Goal: Task Accomplishment & Management: Manage account settings

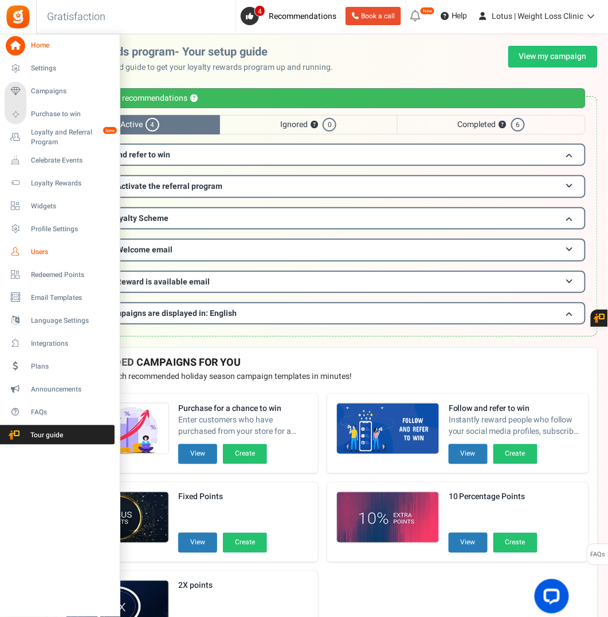
click at [44, 251] on span "Users" at bounding box center [71, 252] width 80 height 10
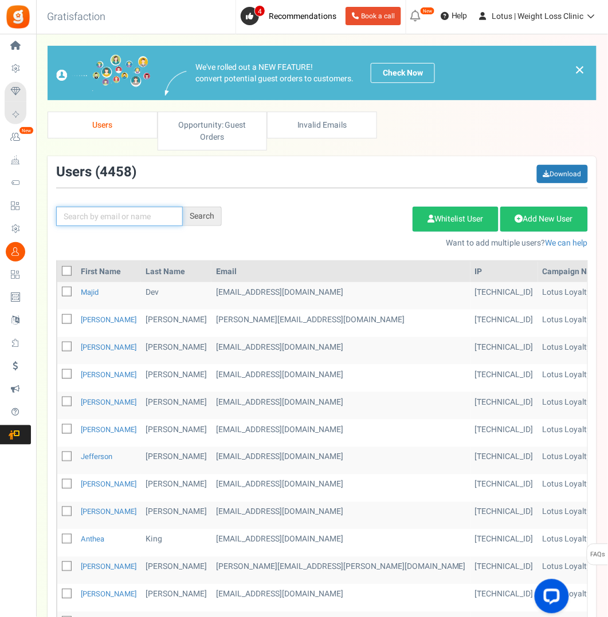
click at [121, 218] on input "text" at bounding box center [119, 216] width 127 height 19
click at [125, 217] on input "text" at bounding box center [119, 216] width 127 height 19
paste input "[EMAIL_ADDRESS][DOMAIN_NAME]"
type input "[EMAIL_ADDRESS][DOMAIN_NAME]"
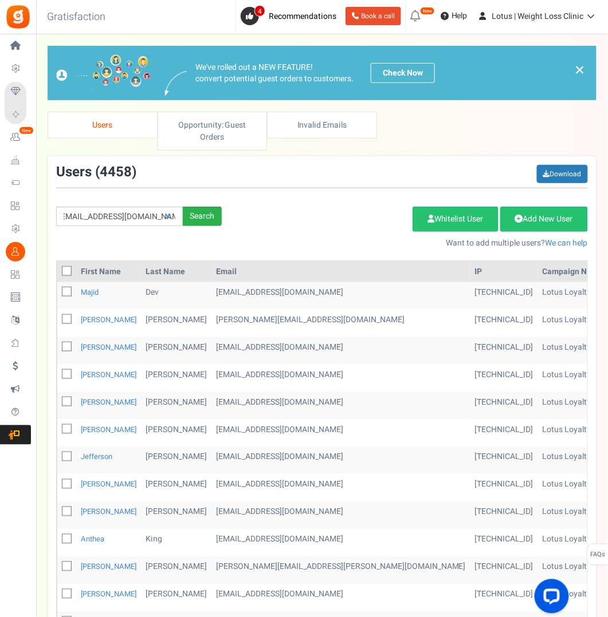
scroll to position [0, 0]
click at [197, 215] on div "Search" at bounding box center [202, 216] width 39 height 19
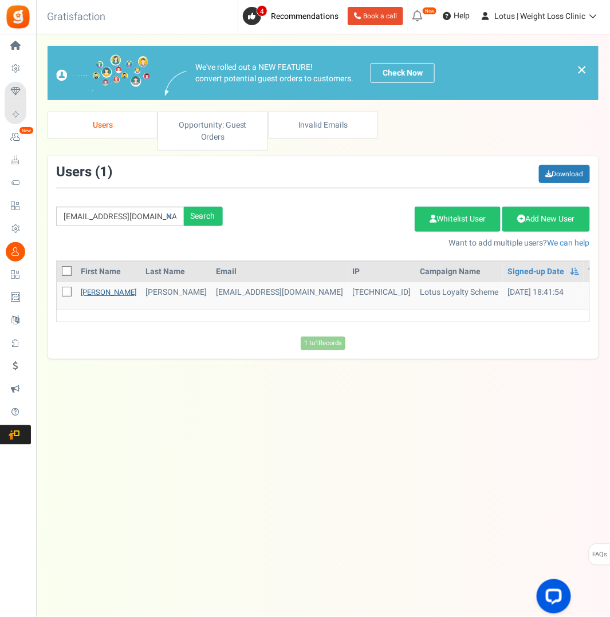
click at [98, 290] on link "[PERSON_NAME]" at bounding box center [109, 292] width 56 height 11
